Goal: Transaction & Acquisition: Download file/media

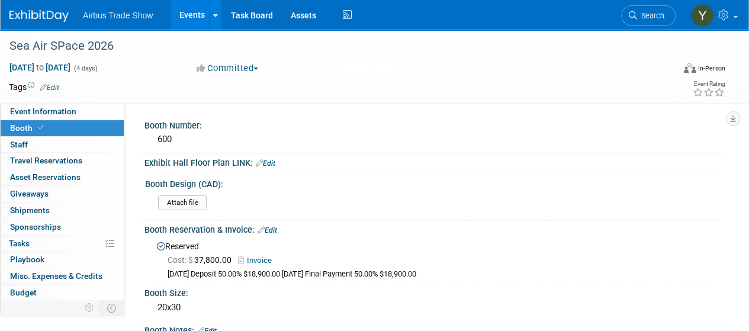
click at [186, 10] on link "Events" at bounding box center [192, 15] width 43 height 30
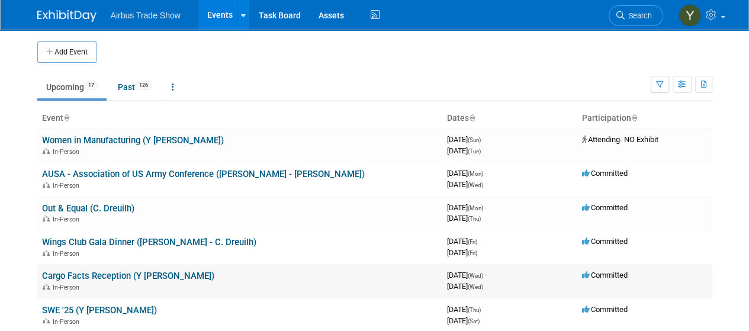
click at [96, 278] on link "Cargo Facts Reception (Y [PERSON_NAME])" at bounding box center [128, 276] width 172 height 11
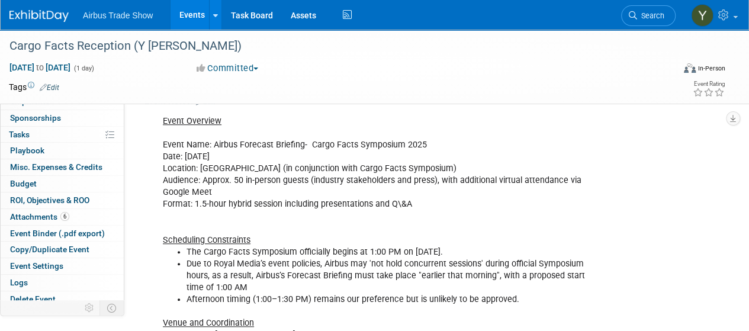
scroll to position [113, 0]
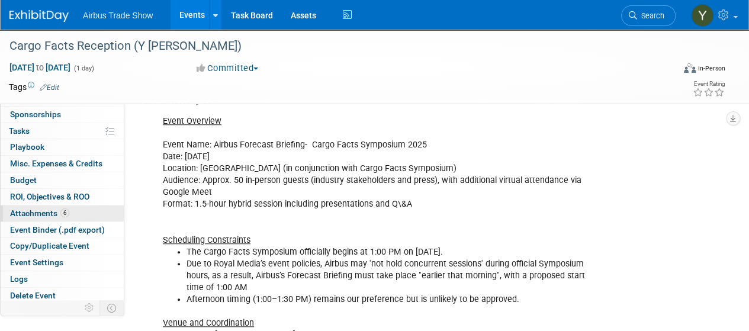
click at [34, 212] on span "Attachments 6" at bounding box center [39, 212] width 59 height 9
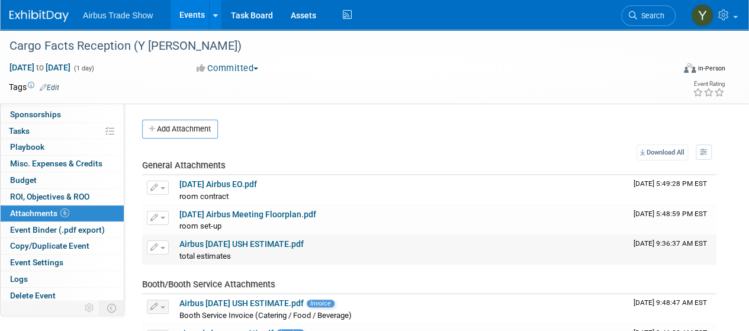
click at [202, 240] on link "Airbus Oct2025 USH ESTIMATE.pdf" at bounding box center [241, 243] width 124 height 9
